Goal: Information Seeking & Learning: Learn about a topic

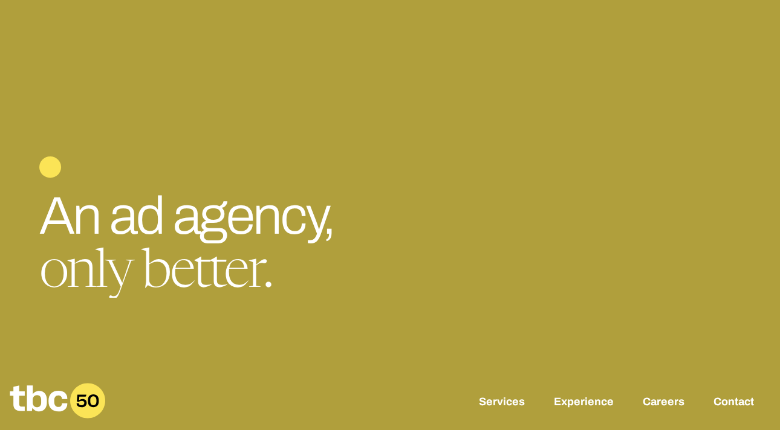
scroll to position [4, 0]
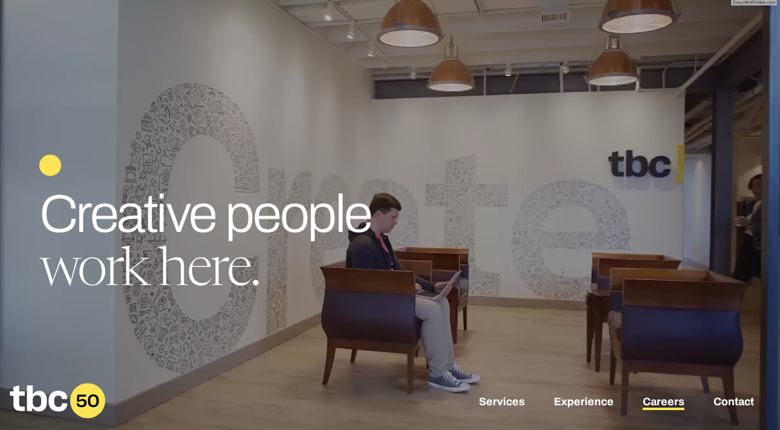
click at [661, 405] on link "Careers" at bounding box center [663, 403] width 42 height 15
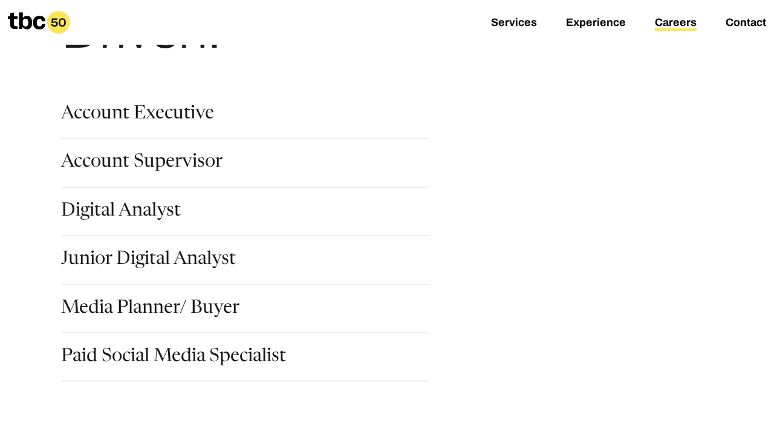
scroll to position [149, 0]
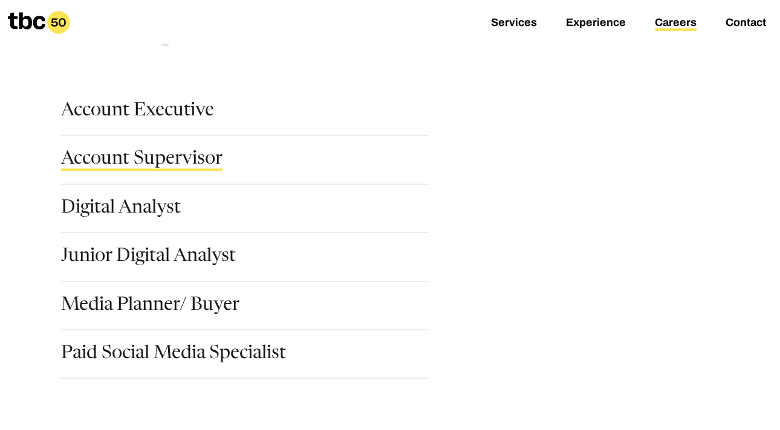
click at [155, 154] on link "Account Supervisor" at bounding box center [141, 160] width 161 height 21
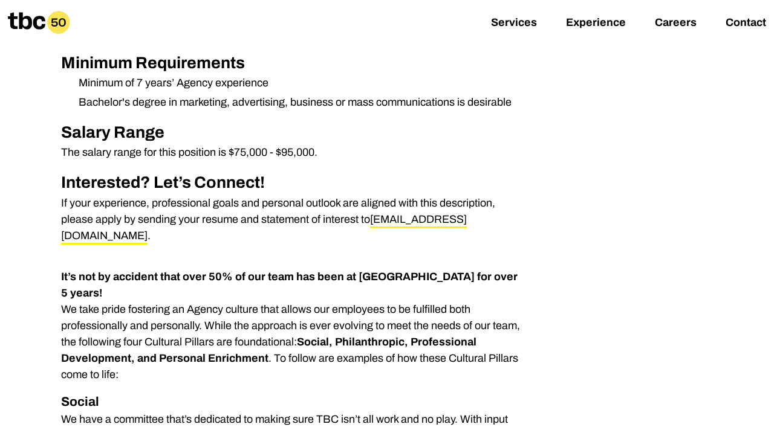
scroll to position [662, 0]
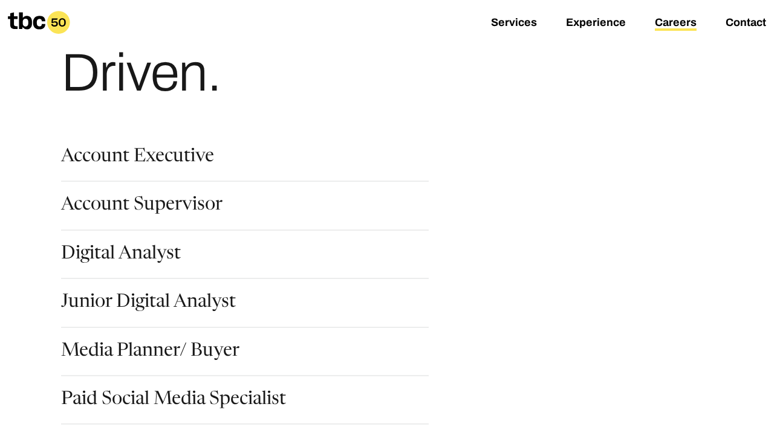
scroll to position [104, 0]
click at [150, 256] on link "Digital Analyst" at bounding box center [121, 255] width 120 height 21
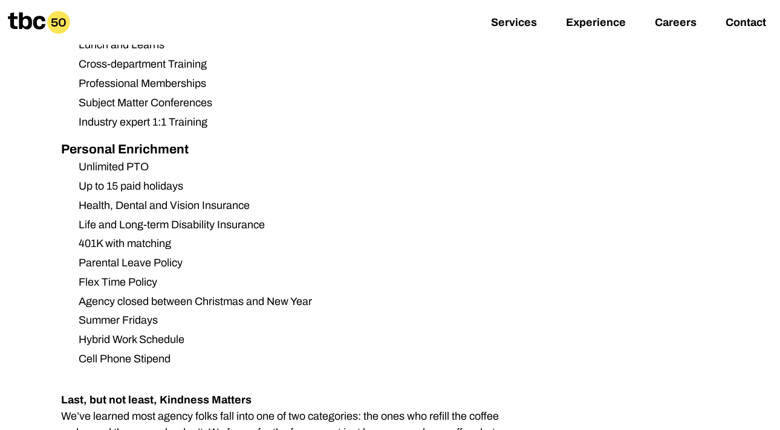
scroll to position [1064, 0]
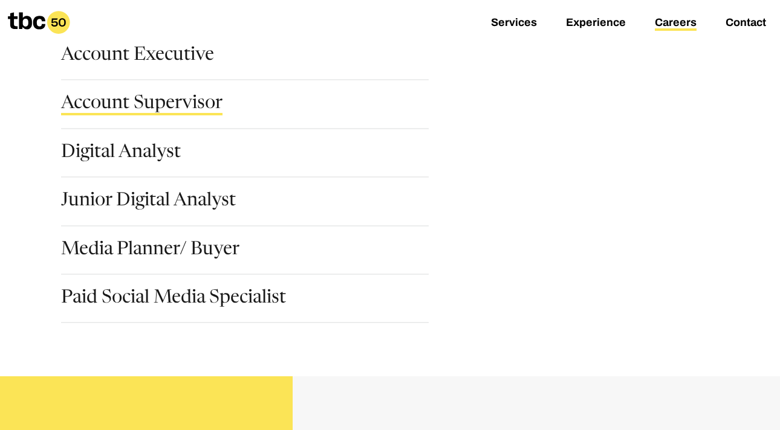
scroll to position [207, 0]
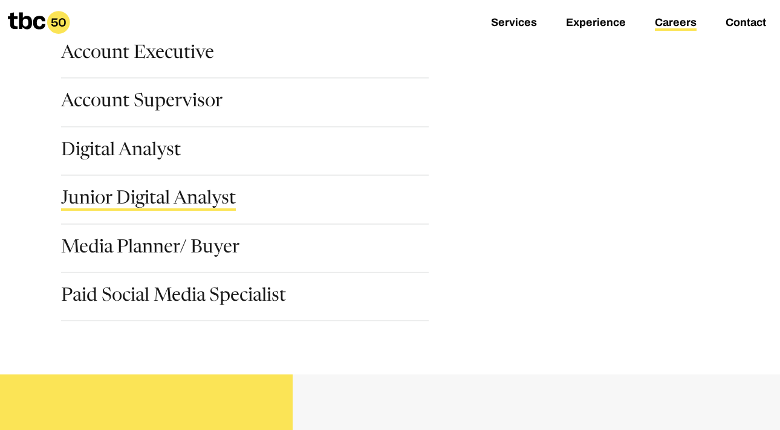
click at [155, 195] on link "Junior Digital Analyst" at bounding box center [148, 200] width 175 height 21
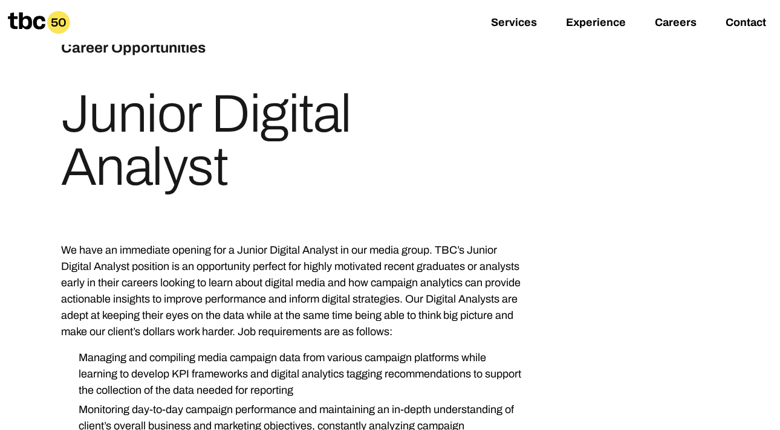
scroll to position [55, 0]
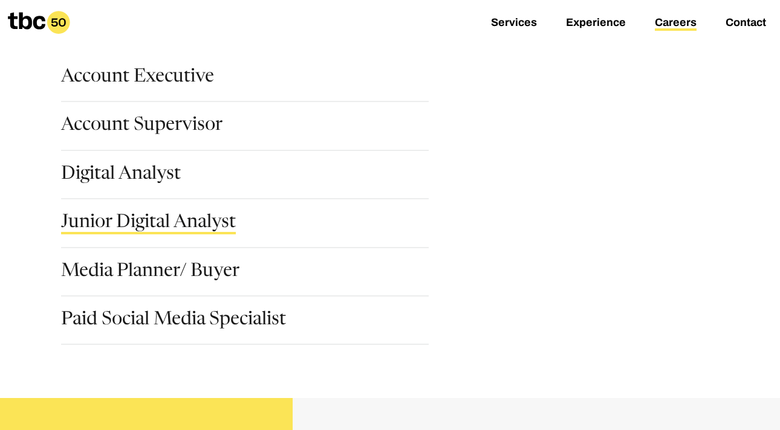
scroll to position [196, 0]
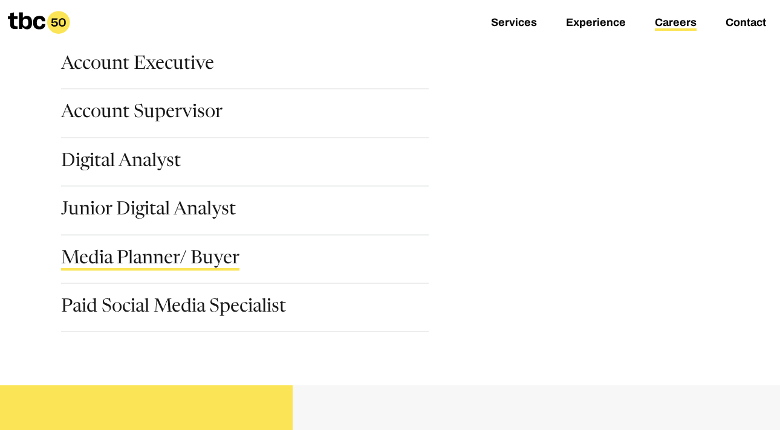
click at [109, 256] on link "Media Planner/ Buyer" at bounding box center [150, 260] width 178 height 21
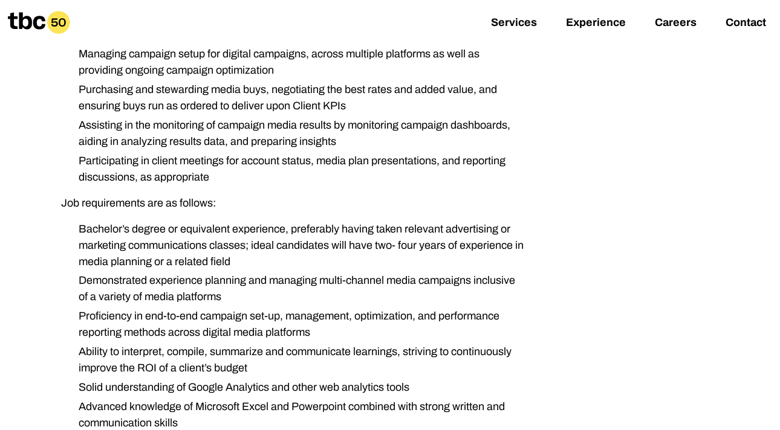
scroll to position [545, 0]
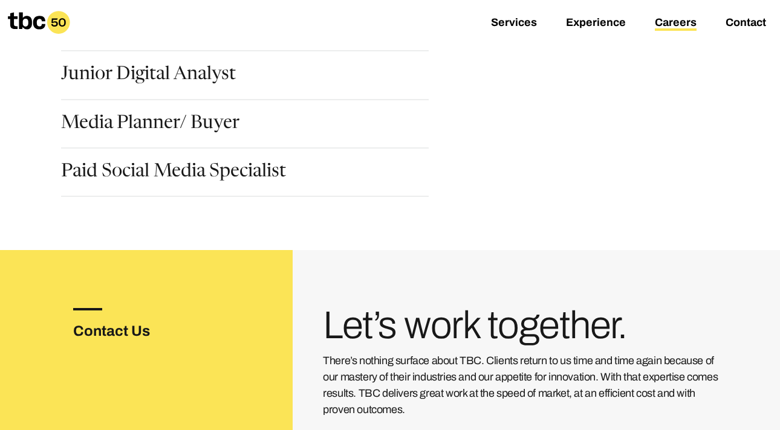
scroll to position [333, 0]
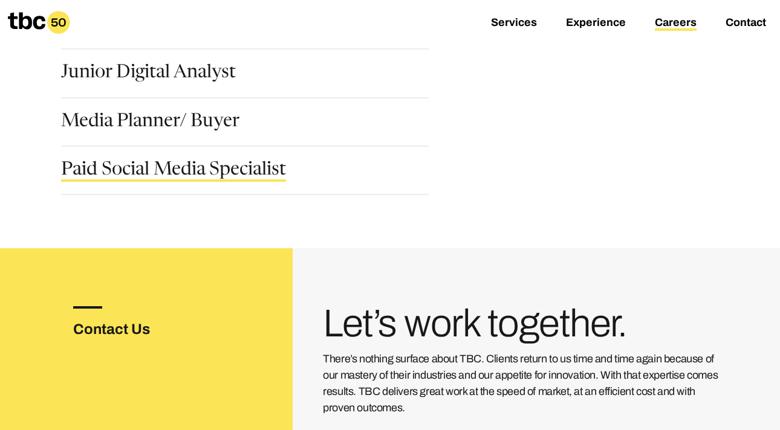
click at [91, 172] on link "Paid Social Media Specialist" at bounding box center [173, 171] width 225 height 21
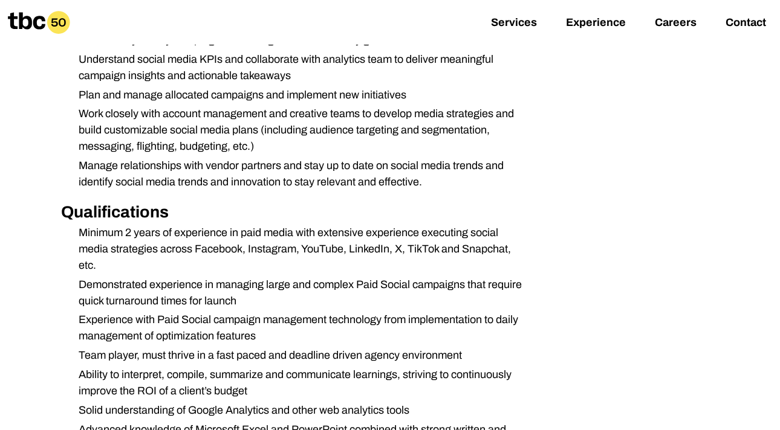
scroll to position [487, 0]
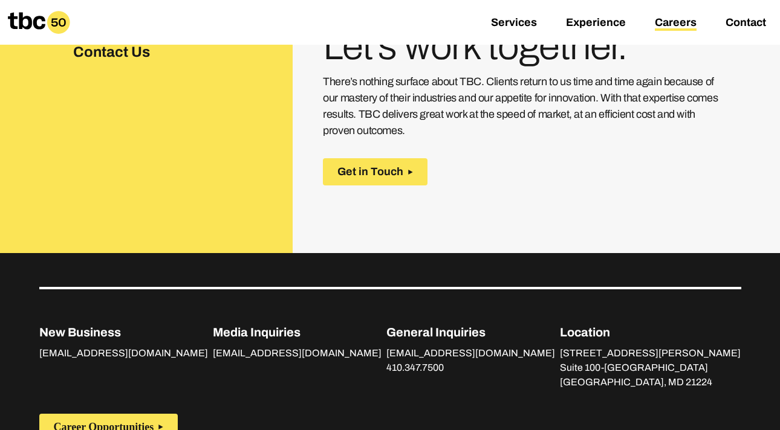
scroll to position [713, 0]
